Goal: Information Seeking & Learning: Find specific page/section

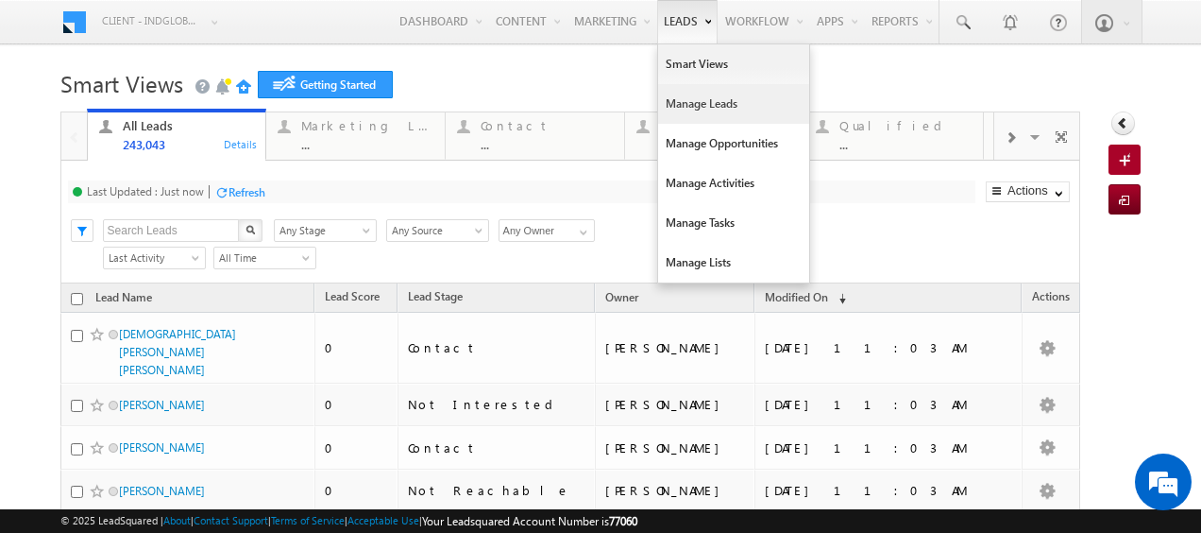
click at [703, 106] on link "Manage Leads" at bounding box center [733, 104] width 151 height 40
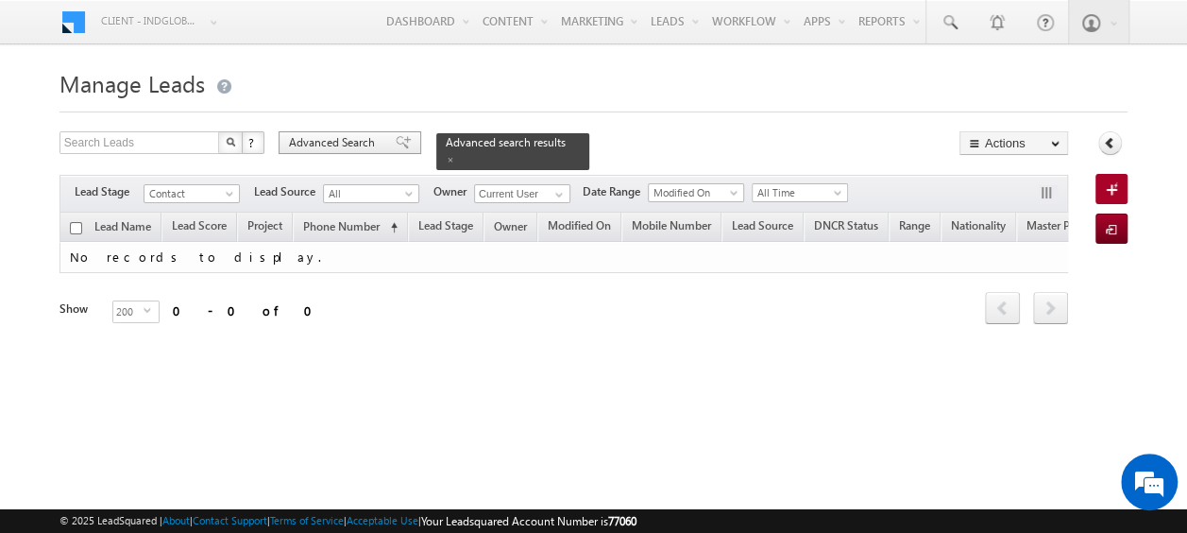
click at [344, 140] on span "Advanced Search" at bounding box center [335, 142] width 92 height 17
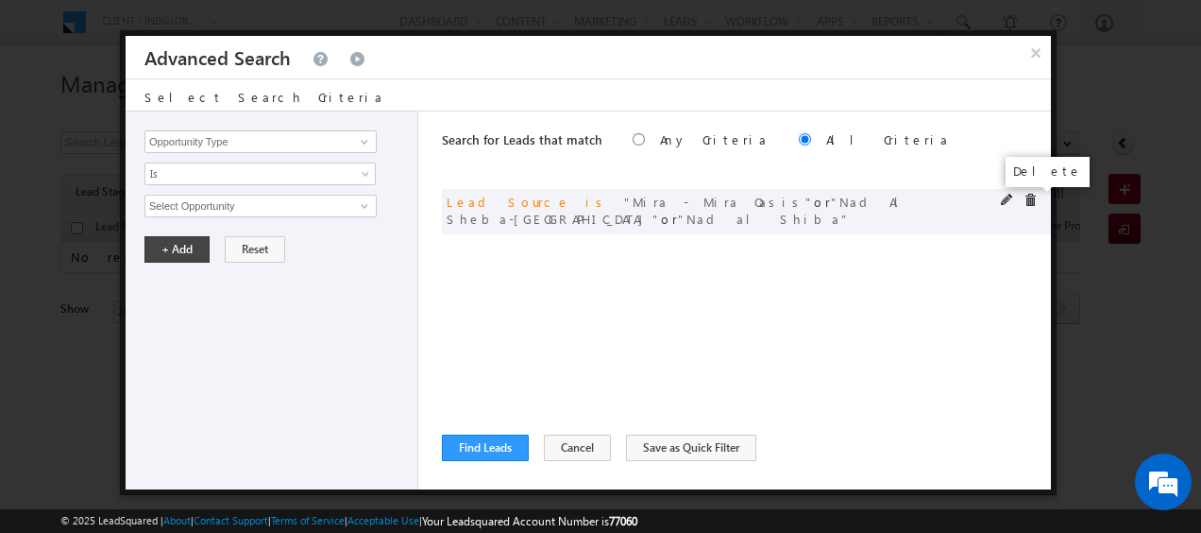
click at [1027, 202] on span at bounding box center [1030, 200] width 13 height 13
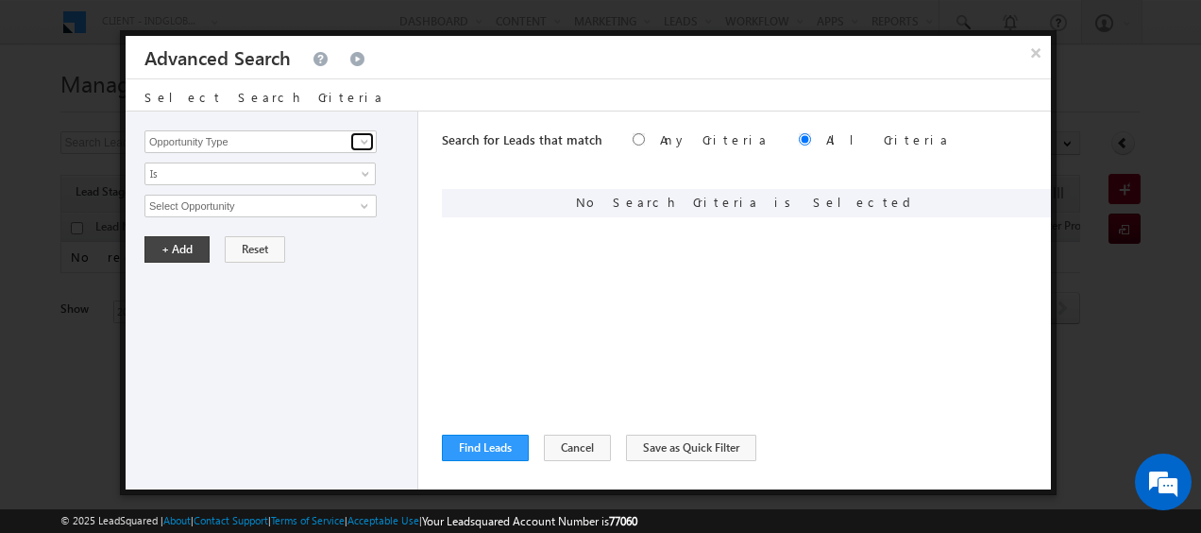
click at [363, 144] on span at bounding box center [364, 141] width 15 height 15
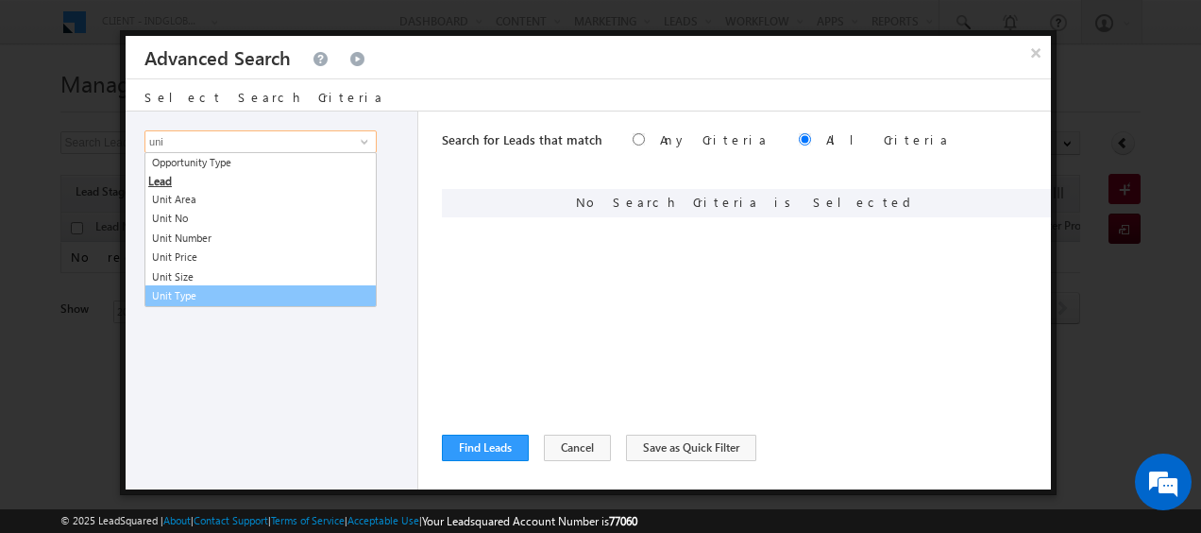
type input "uni"
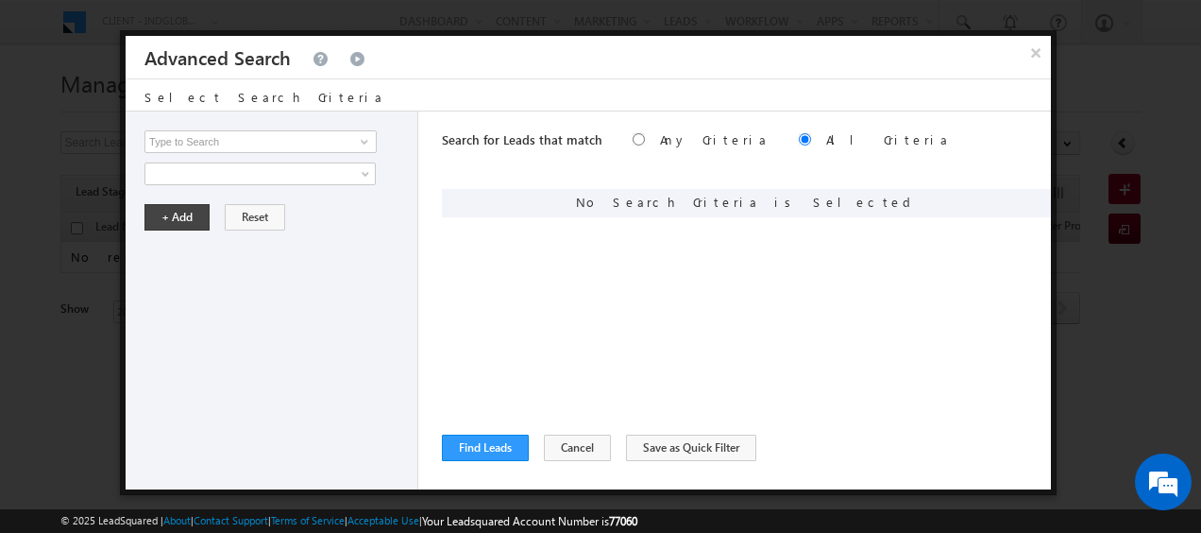
click at [192, 306] on div "Opportunity Type Lead Activity Task Sales Group Prospect Id Address 1 Address 2…" at bounding box center [272, 300] width 293 height 378
click at [232, 144] on input at bounding box center [260, 141] width 232 height 23
click at [357, 143] on span at bounding box center [364, 141] width 15 height 15
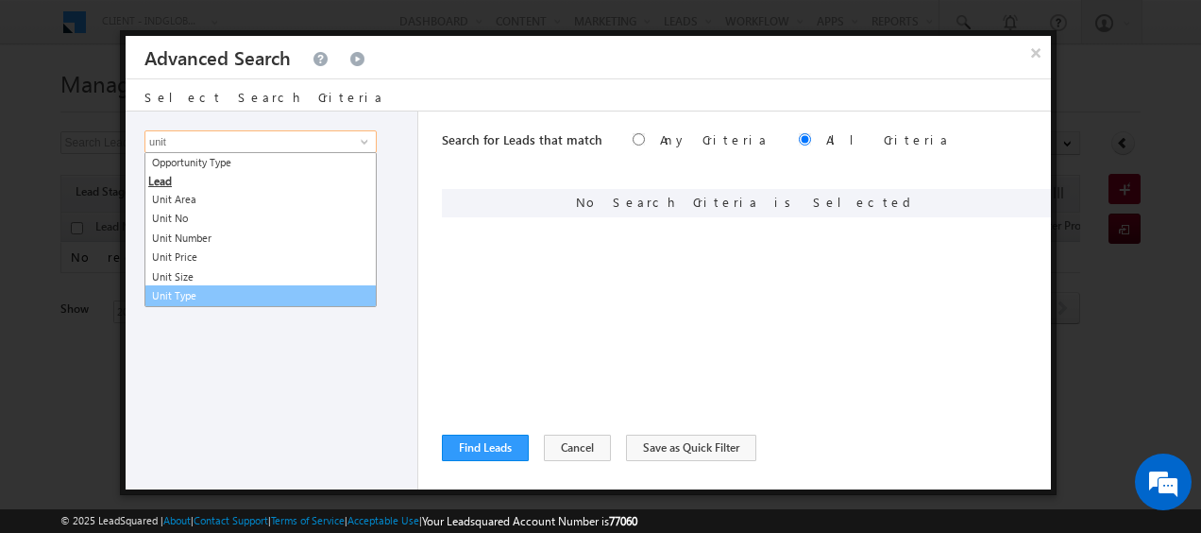
click at [199, 295] on link "Unit Type" at bounding box center [260, 296] width 232 height 22
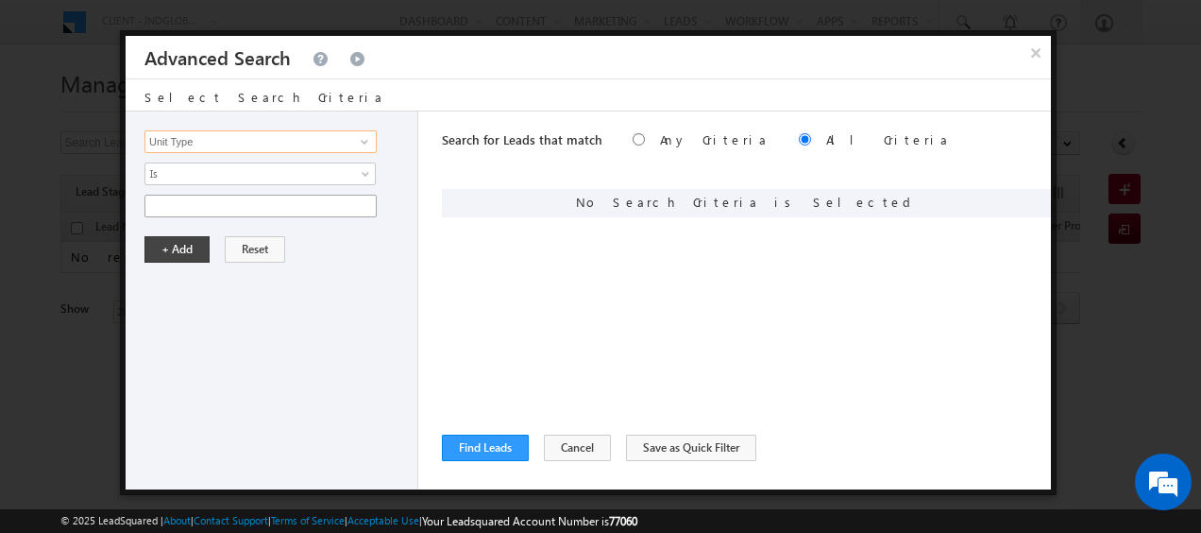
type input "Unit Type"
click at [250, 213] on input "text" at bounding box center [260, 206] width 232 height 23
type input "Townhouse"
click at [171, 243] on button "+ Add" at bounding box center [176, 249] width 65 height 26
click at [494, 453] on button "Find Leads" at bounding box center [485, 447] width 87 height 26
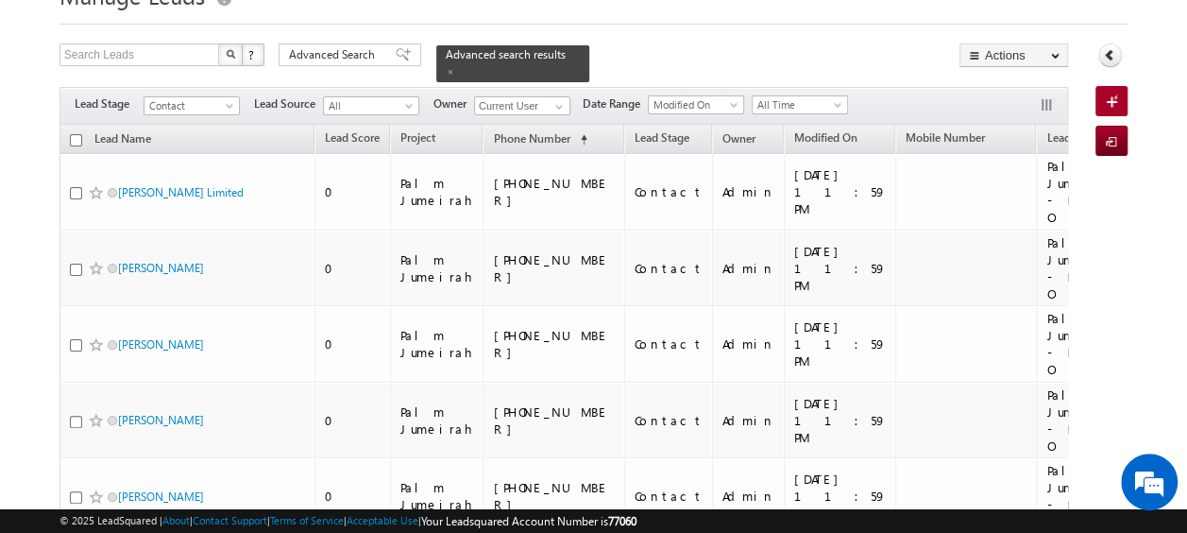
scroll to position [83, 0]
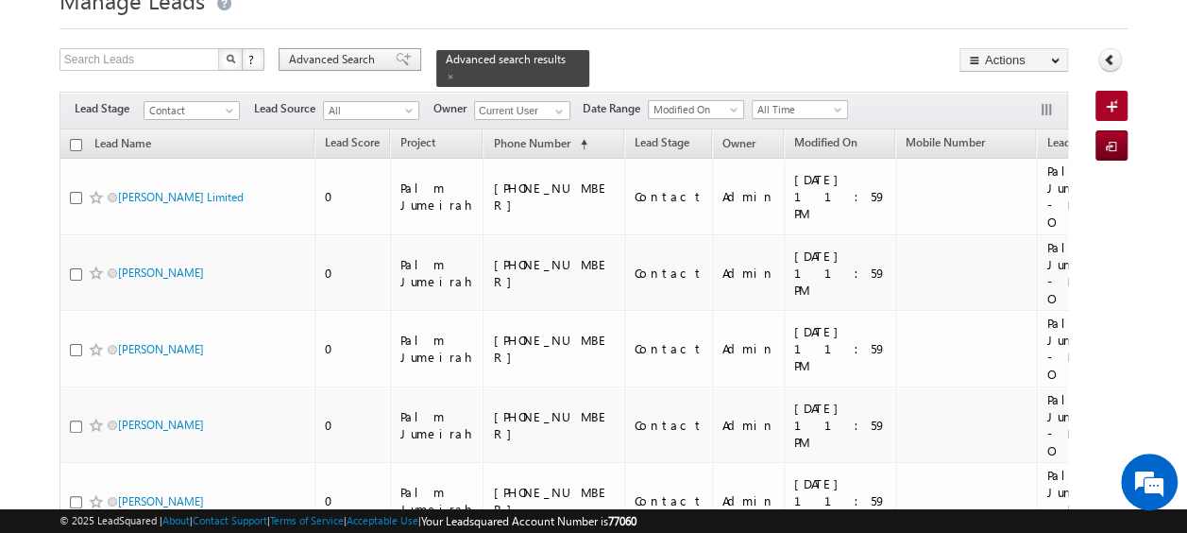
click at [331, 53] on span "Advanced Search" at bounding box center [335, 59] width 92 height 17
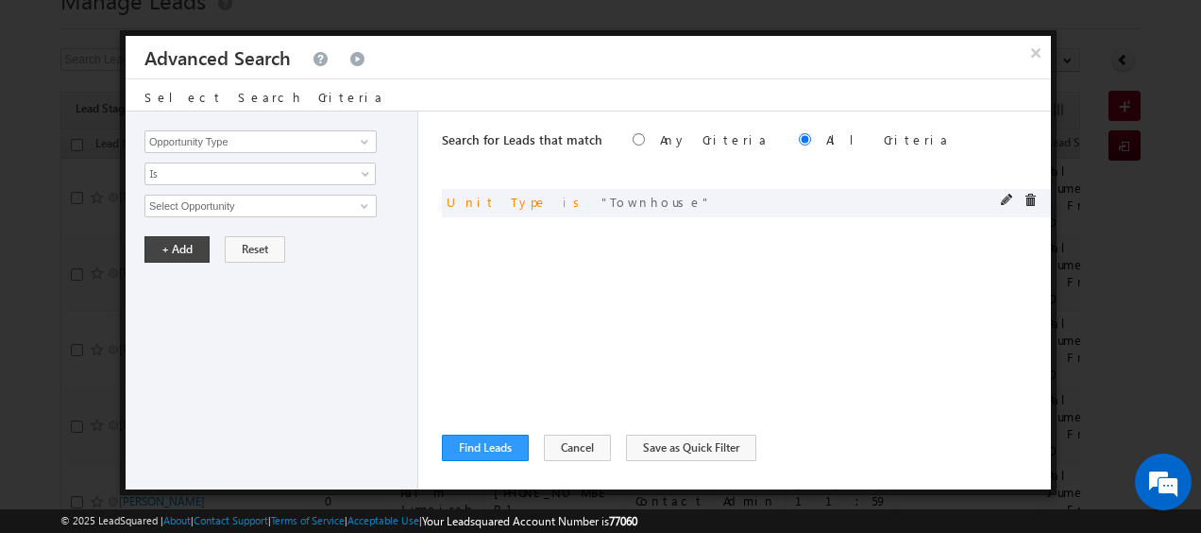
click at [1009, 201] on span at bounding box center [1007, 200] width 13 height 13
drag, startPoint x: 257, startPoint y: 202, endPoint x: 127, endPoint y: 206, distance: 130.4
click at [127, 206] on div "Opportunity Type Lead Activity Task Sales Group Prospect Id Address 1 Address 2…" at bounding box center [272, 300] width 293 height 378
type input "villa"
click at [156, 238] on button "+ Add" at bounding box center [176, 249] width 65 height 26
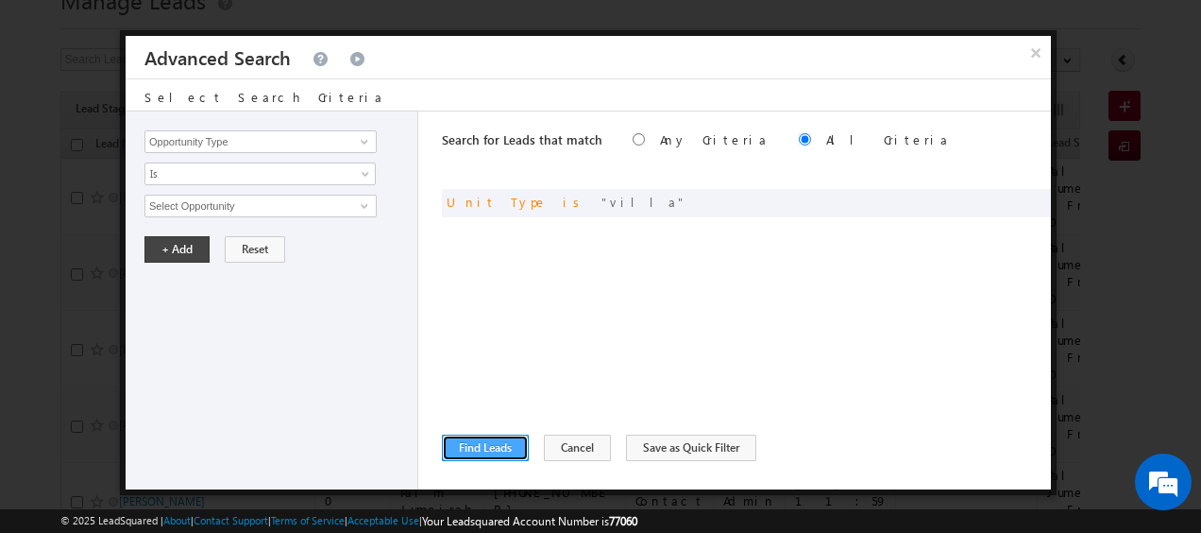
click at [490, 442] on button "Find Leads" at bounding box center [485, 447] width 87 height 26
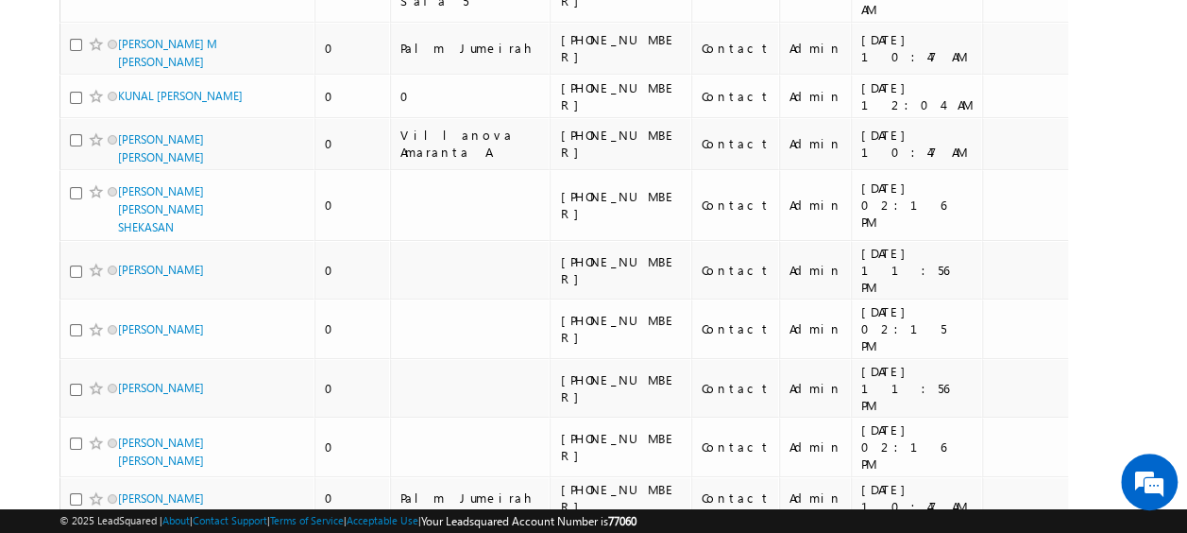
scroll to position [0, 0]
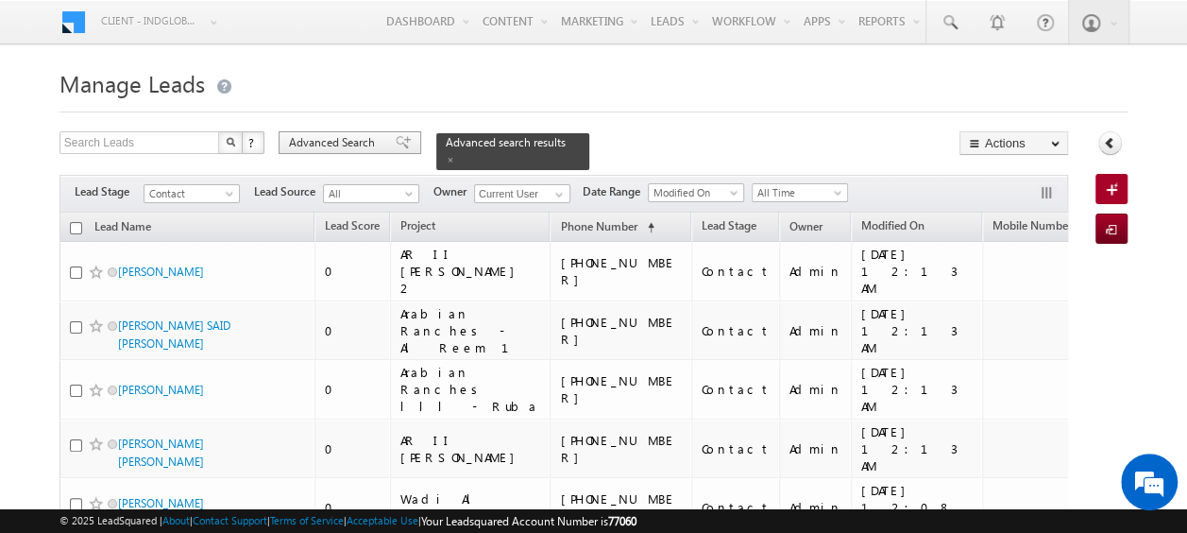
click at [344, 143] on span "Advanced Search" at bounding box center [335, 142] width 92 height 17
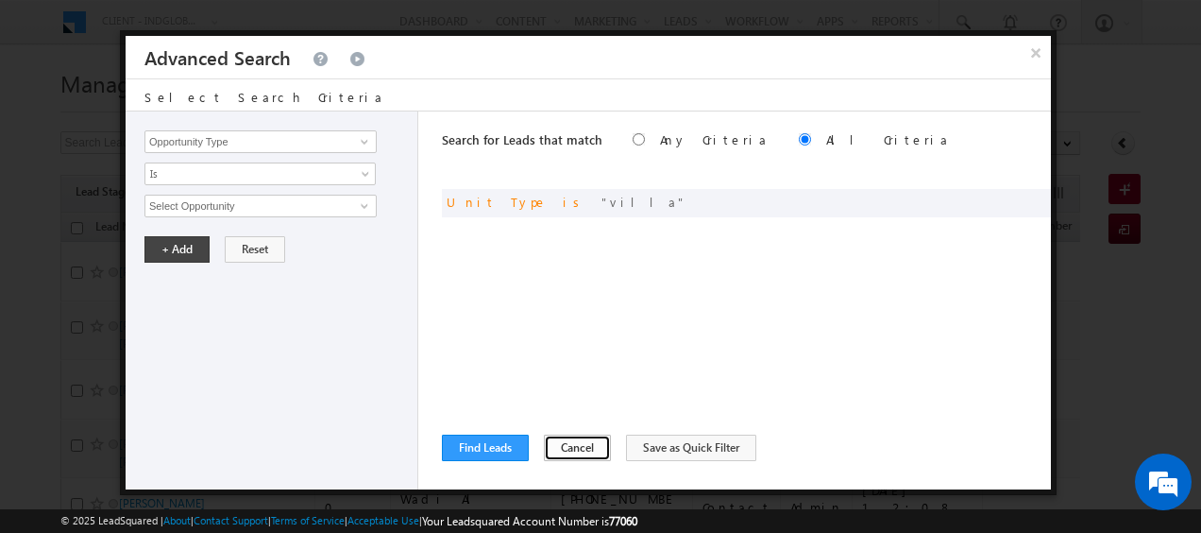
click at [573, 450] on button "Cancel" at bounding box center [577, 447] width 67 height 26
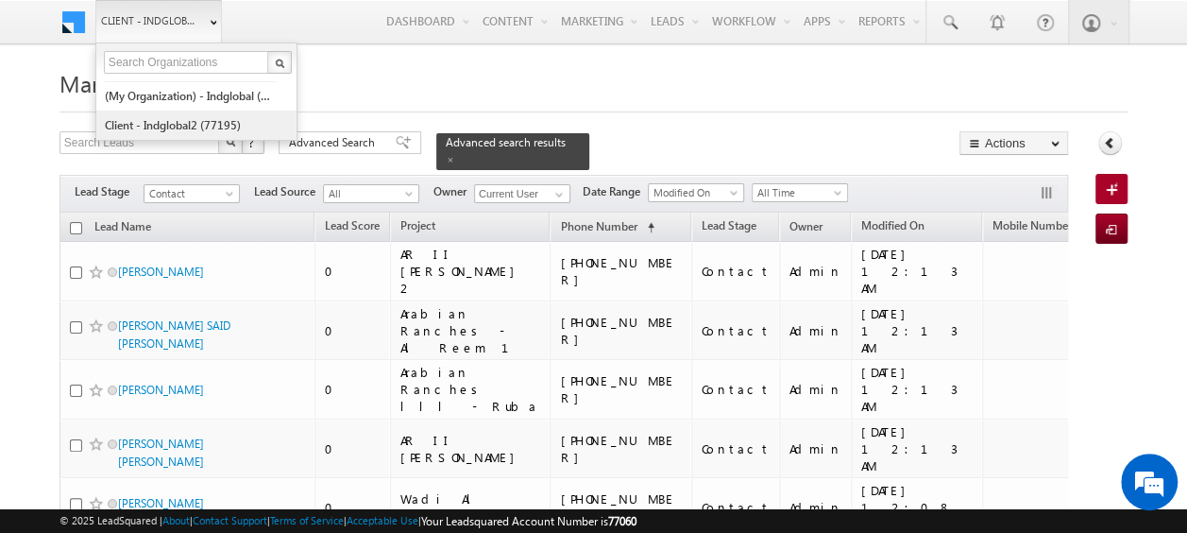
click at [192, 120] on link "Client - indglobal2 (77195)" at bounding box center [190, 124] width 173 height 29
